Goal: Task Accomplishment & Management: Use online tool/utility

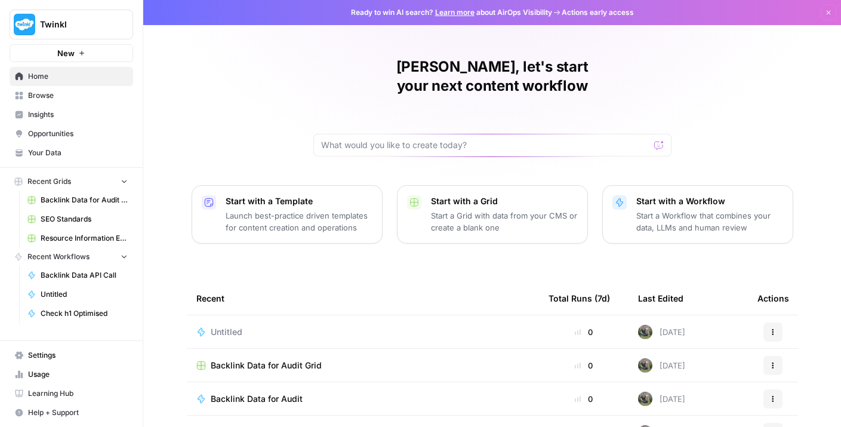
click at [93, 97] on span "Browse" at bounding box center [78, 95] width 100 height 11
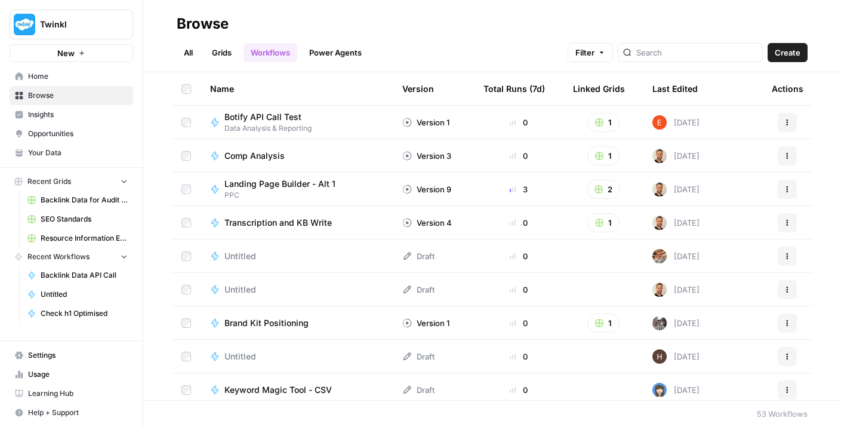
click at [309, 186] on span "Landing Page Builder - Alt 1" at bounding box center [279, 184] width 111 height 12
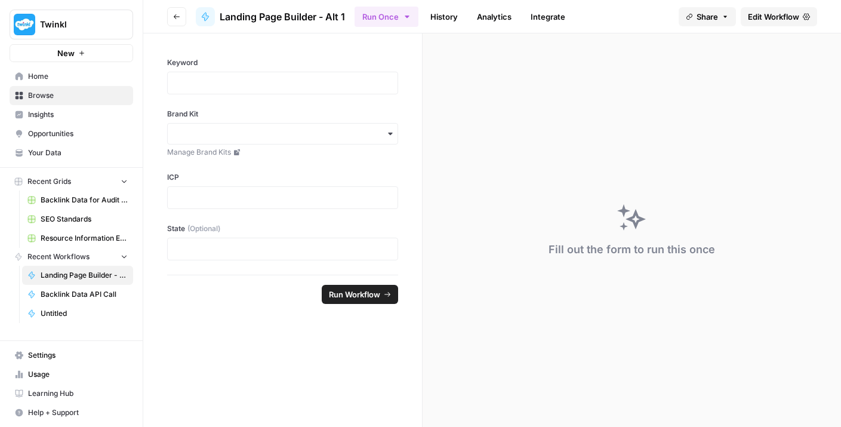
click at [773, 20] on span "Edit Workflow" at bounding box center [773, 17] width 51 height 12
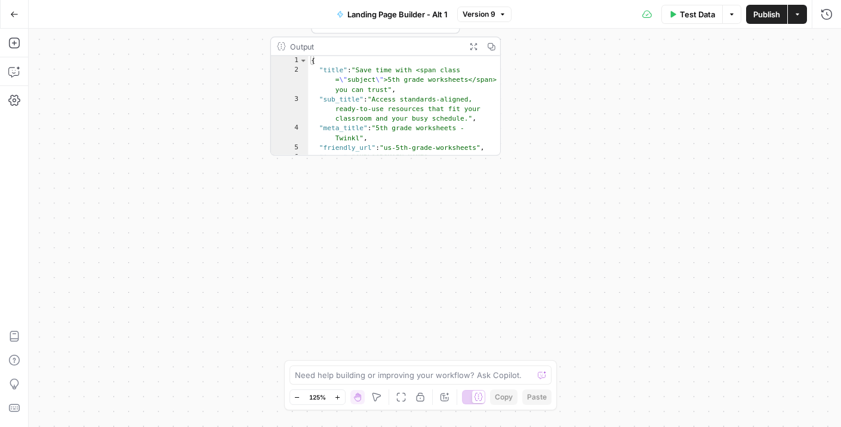
type textarea "**********"
click at [429, 134] on div "{ "title" : "Save time with <span class = \" subject \" >5th grade worksheets</…" at bounding box center [404, 121] width 193 height 130
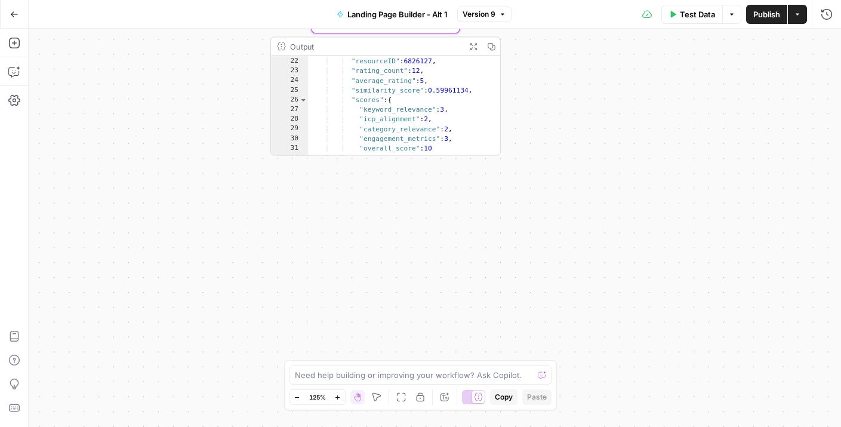
scroll to position [302, 0]
